Goal: Task Accomplishment & Management: Manage account settings

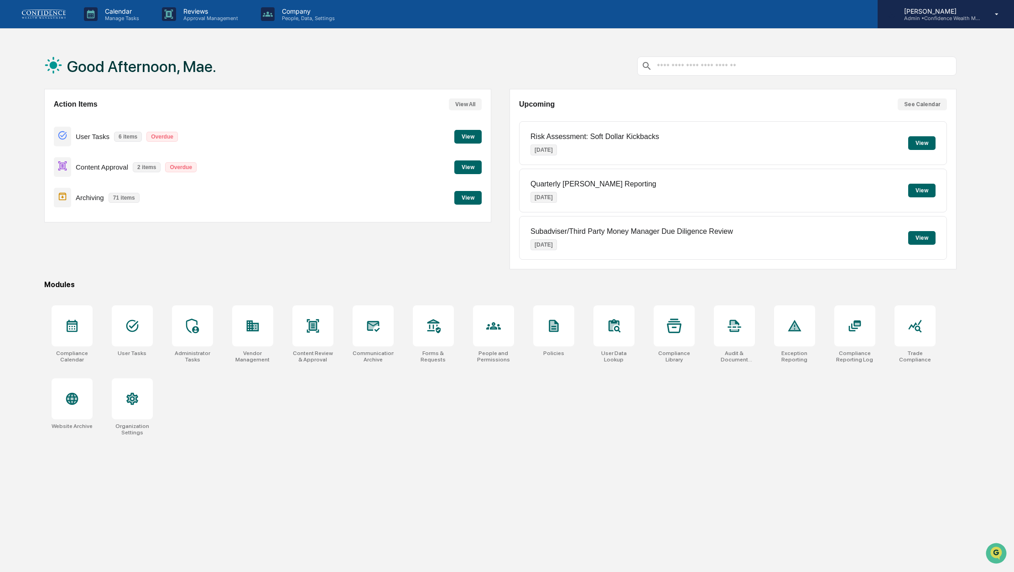
click at [988, 20] on div "[PERSON_NAME] Admin • Confidence Wealth Management" at bounding box center [946, 14] width 136 height 28
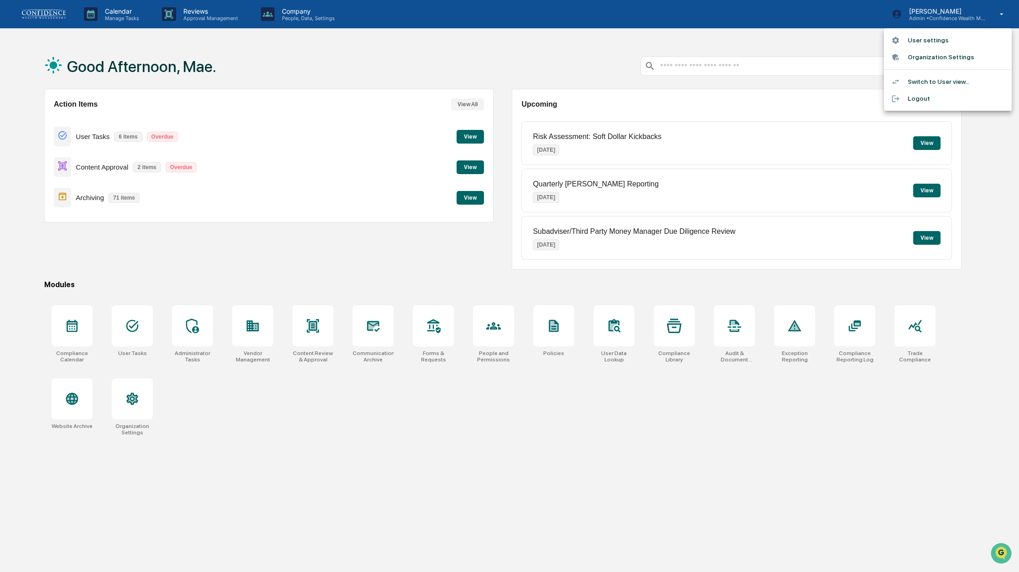
click at [358, 217] on div at bounding box center [509, 286] width 1019 height 572
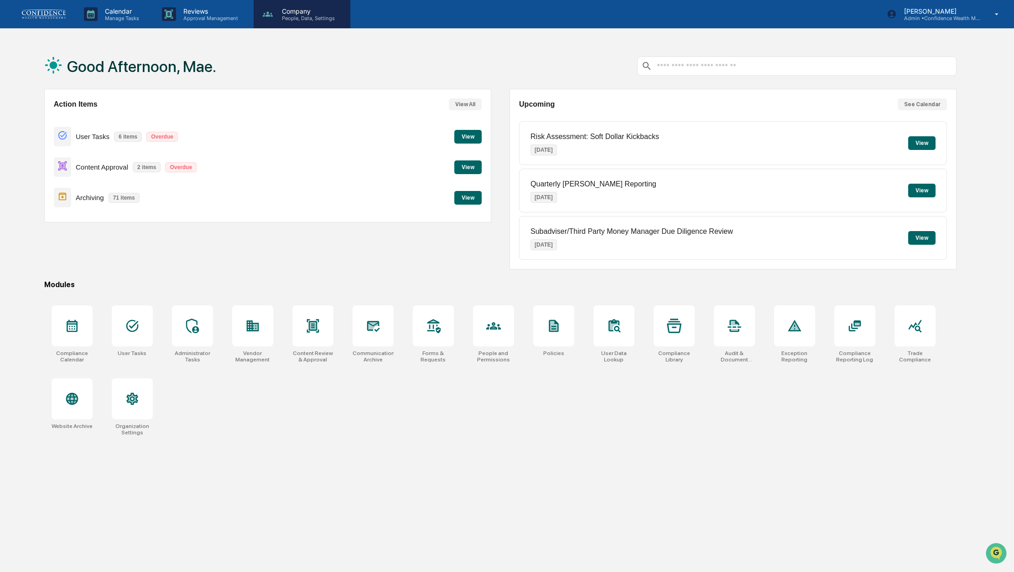
click at [314, 11] on p "Company" at bounding box center [307, 11] width 65 height 8
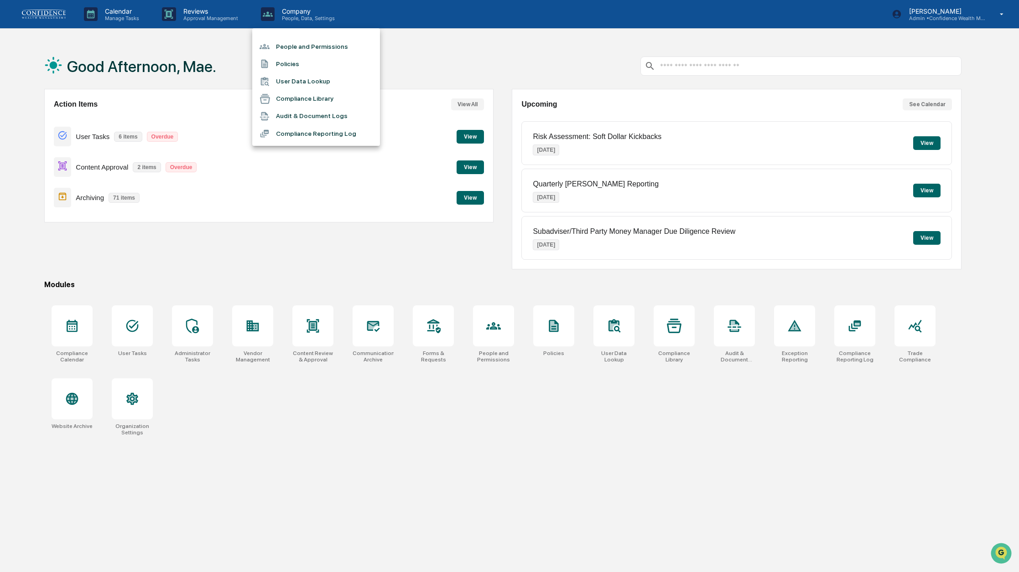
click at [224, 10] on div at bounding box center [509, 286] width 1019 height 572
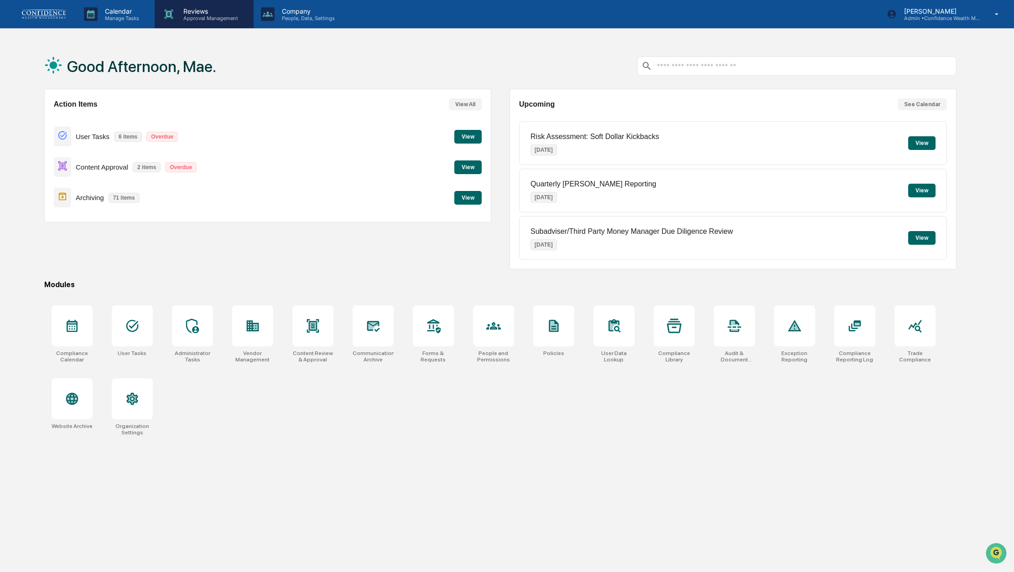
click at [222, 15] on p "Approval Management" at bounding box center [209, 18] width 67 height 6
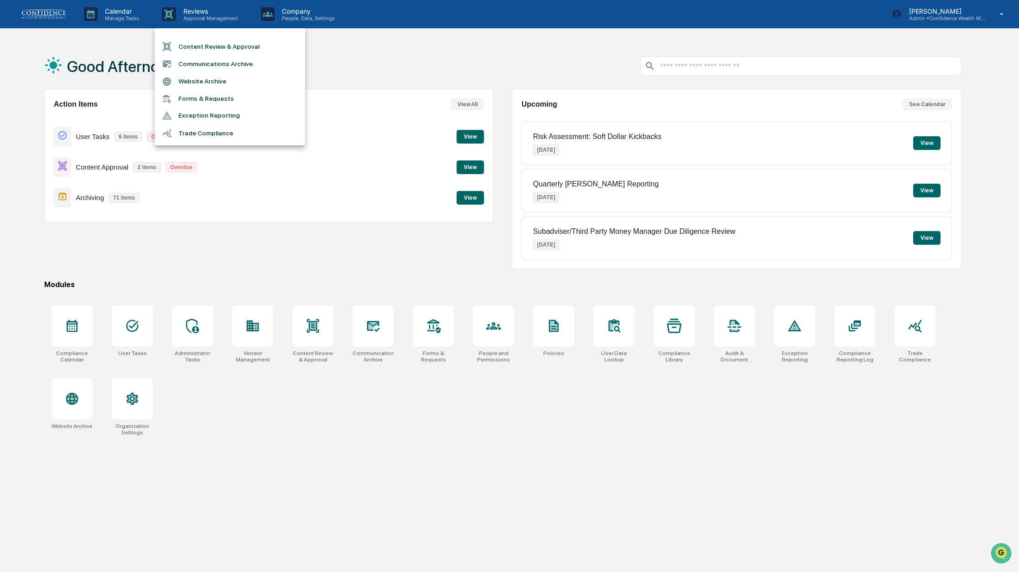
click at [115, 16] on div at bounding box center [509, 286] width 1019 height 572
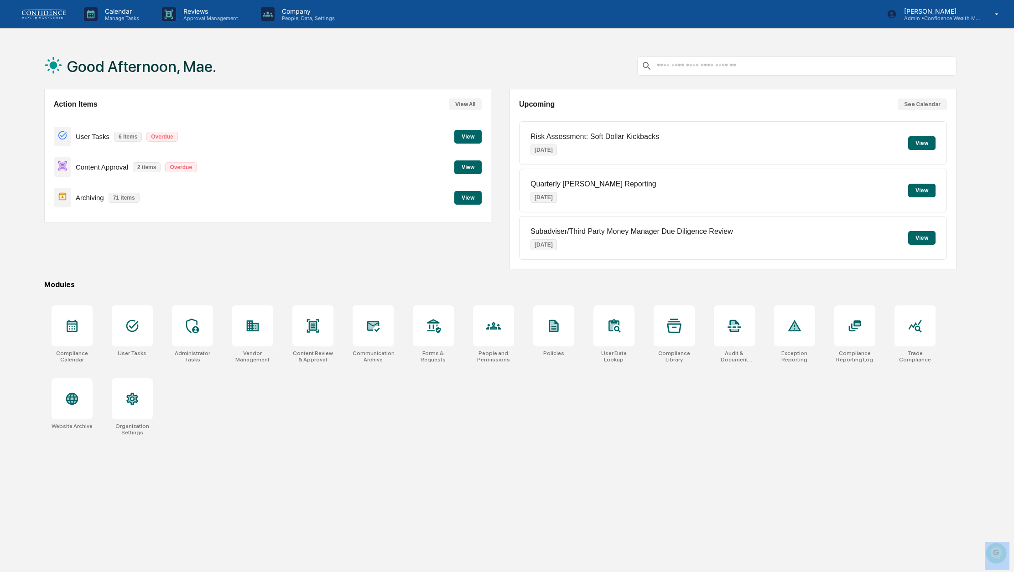
click at [115, 16] on div "Content Review & Approval Communications Archive Website Archive Forms & Reques…" at bounding box center [507, 286] width 1014 height 572
click at [115, 16] on p "Manage Tasks" at bounding box center [121, 18] width 46 height 6
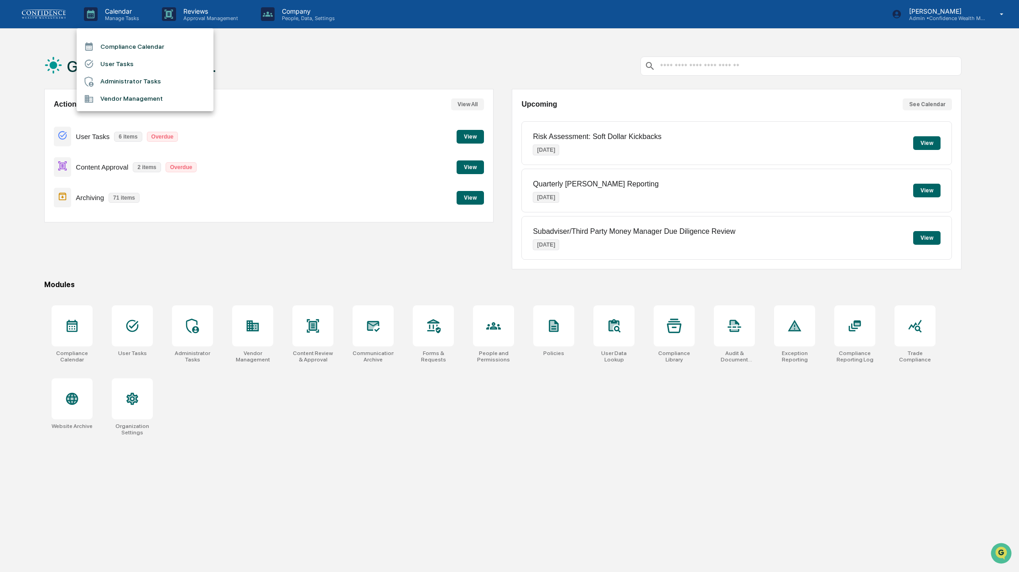
click at [305, 164] on div at bounding box center [509, 286] width 1019 height 572
